Goal: Task Accomplishment & Management: Manage account settings

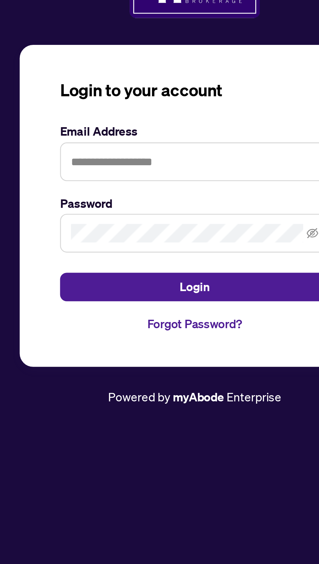
scroll to position [2, 0]
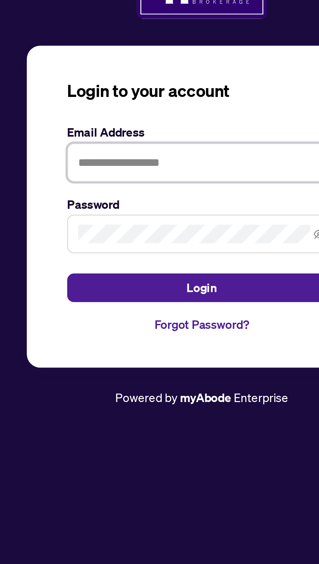
click at [151, 290] on input "text" at bounding box center [159, 282] width 104 height 15
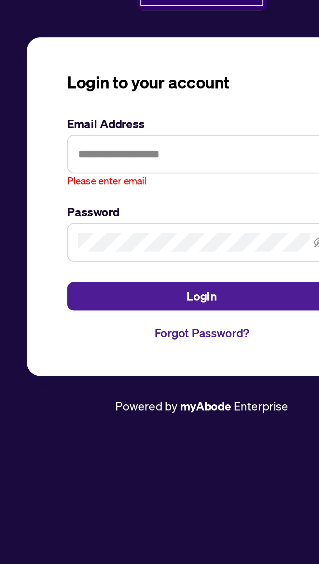
scroll to position [0, 0]
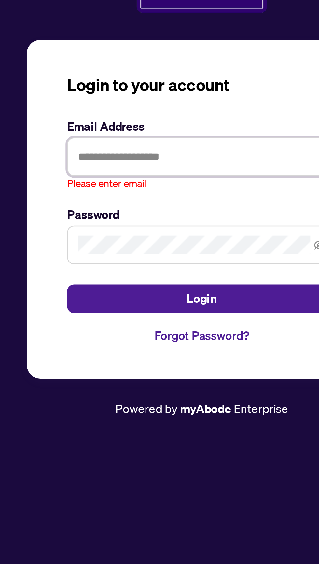
type input "**********"
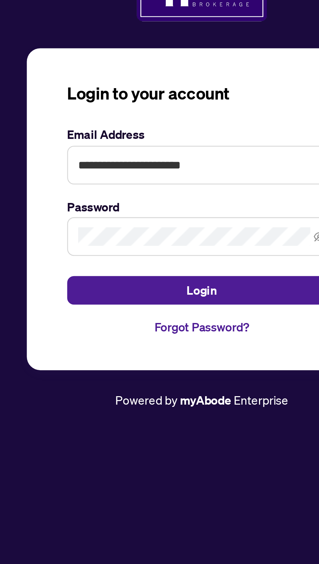
click at [107, 325] on button "Login" at bounding box center [159, 330] width 104 height 11
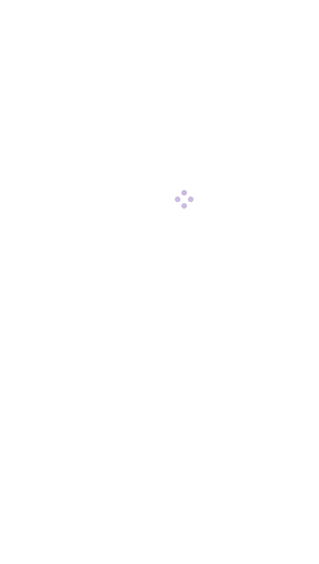
scroll to position [3, 0]
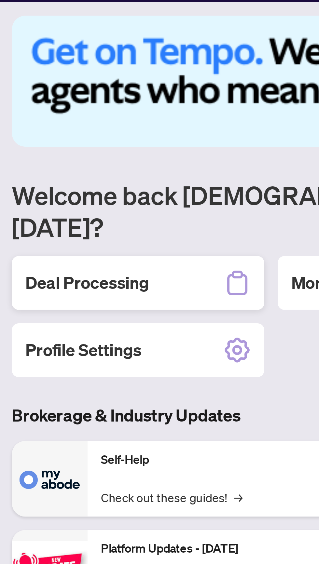
click at [41, 126] on h2 "Deal Processing" at bounding box center [34, 130] width 48 height 9
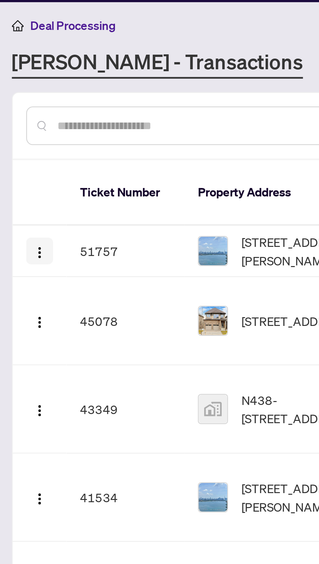
click at [15, 116] on img "button" at bounding box center [15, 118] width 5 height 5
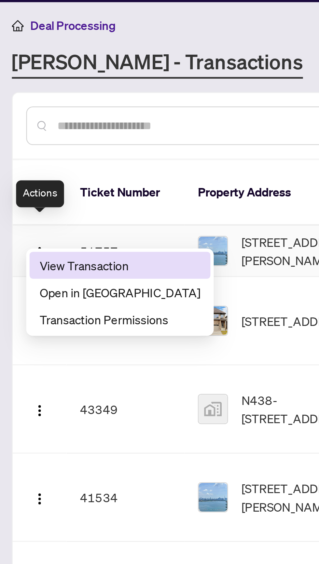
click at [46, 125] on span "View Transaction" at bounding box center [47, 123] width 62 height 7
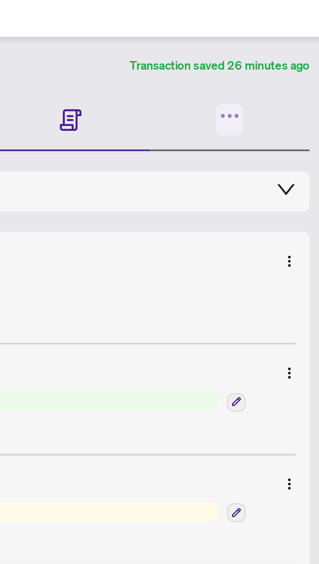
click at [285, 76] on icon "button" at bounding box center [286, 77] width 2 height 2
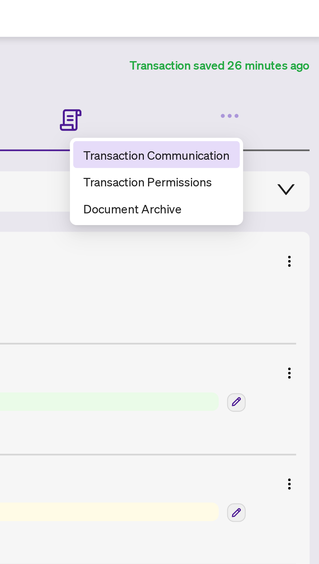
click at [275, 89] on span "Transaction Communication" at bounding box center [254, 91] width 57 height 7
